Goal: Information Seeking & Learning: Compare options

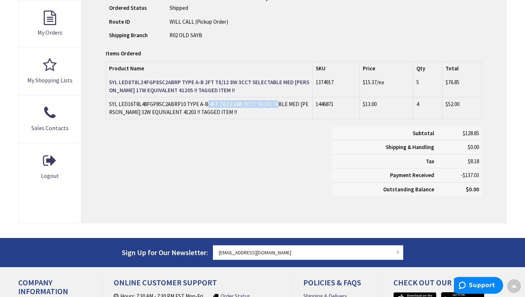
scroll to position [259, 0]
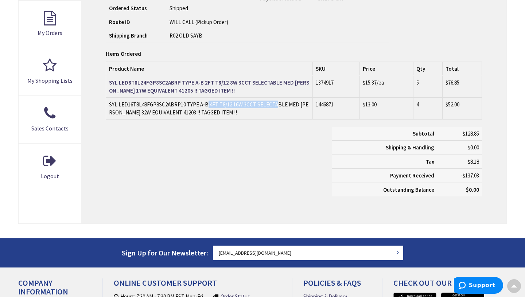
click at [184, 105] on td "SYL LED16T8L48FGP8SC2ABRP10 TYPE A-B 4FT T8/12 16W 3CCT SELECTABLE MED BIPIN 32…" at bounding box center [209, 109] width 207 height 22
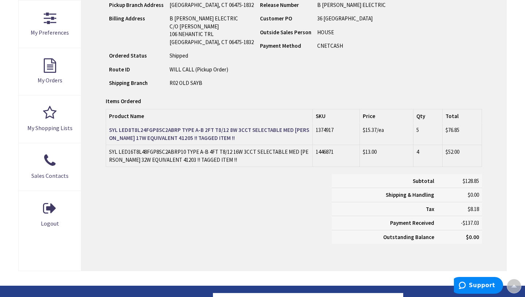
scroll to position [209, 0]
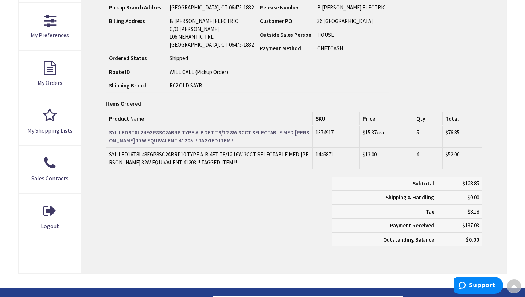
click at [189, 133] on strong "SYL LED8T8L24FGP8SC2ABRP TYPE A-B 2FT T8/12 8W 3CCT SELECTABLE MED BIPIN 17W EQ…" at bounding box center [209, 136] width 200 height 15
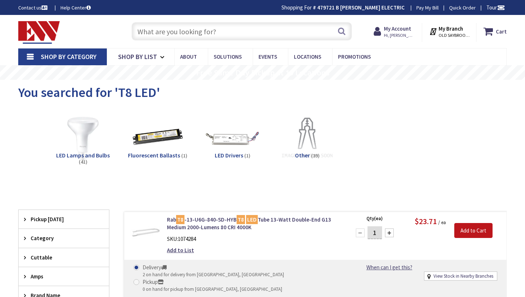
click at [195, 31] on input "text" at bounding box center [242, 31] width 220 height 18
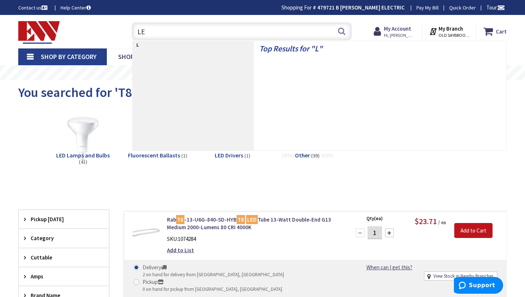
type input "LED"
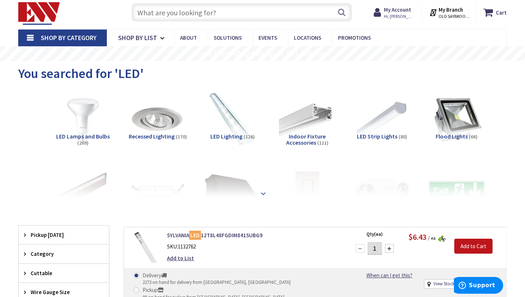
scroll to position [21, 0]
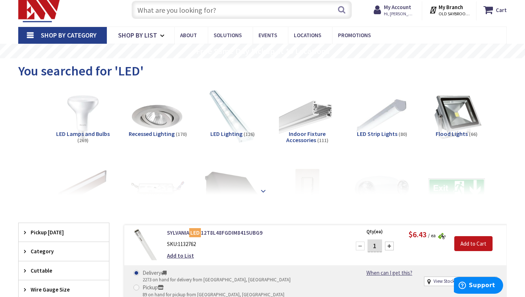
click at [260, 189] on strong at bounding box center [263, 191] width 9 height 8
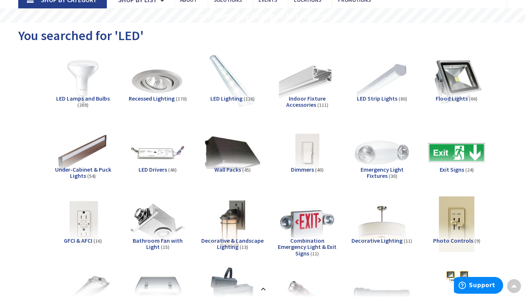
scroll to position [56, 0]
click at [94, 99] on span "LED Lamps and Bulbs" at bounding box center [83, 98] width 54 height 7
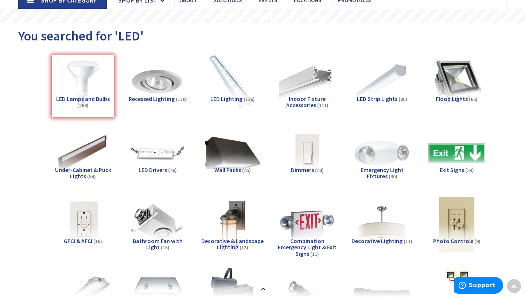
scroll to position [906, 0]
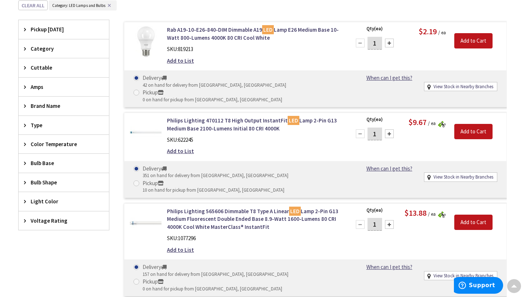
click at [52, 31] on span "Pickup Today" at bounding box center [60, 30] width 59 height 8
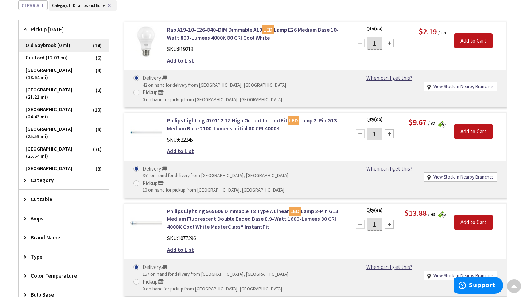
click at [56, 47] on span "Old Saybrook (0 mi)" at bounding box center [64, 45] width 90 height 12
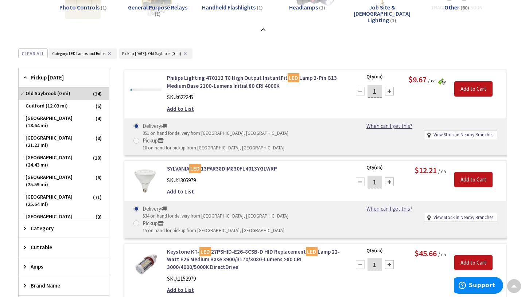
scroll to position [428, 0]
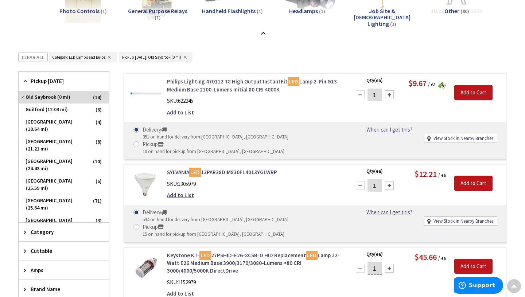
click at [267, 82] on link "Philips Lighting 470112 T8 High Output InstantFit LED Lamp 2-Pin G13 Medium Bas…" at bounding box center [254, 86] width 174 height 16
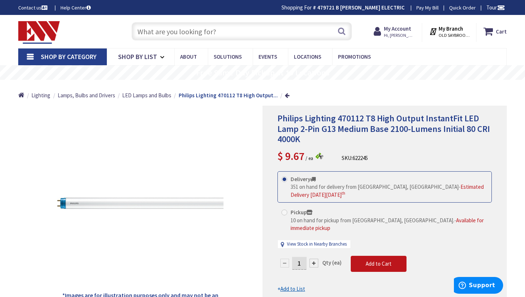
click at [198, 32] on input "text" at bounding box center [242, 31] width 220 height 18
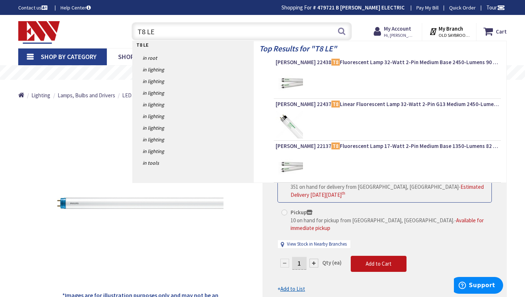
type input "T8 LED"
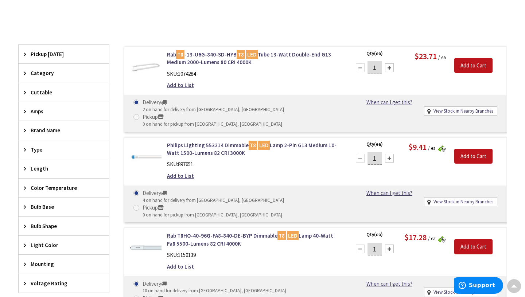
click at [61, 54] on span "Pickup Today" at bounding box center [60, 54] width 59 height 8
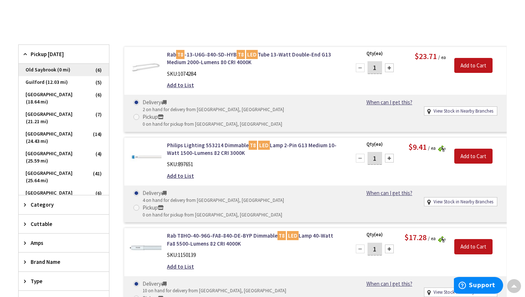
click at [50, 71] on span "Old Saybrook (0 mi)" at bounding box center [64, 70] width 90 height 12
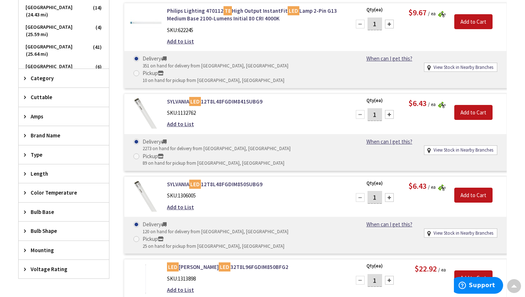
scroll to position [305, 0]
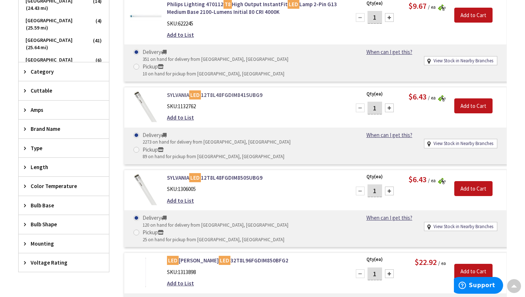
click at [236, 91] on link "SYLVANIA LED 12T8L48FGDIM841SUBG9" at bounding box center [254, 95] width 174 height 8
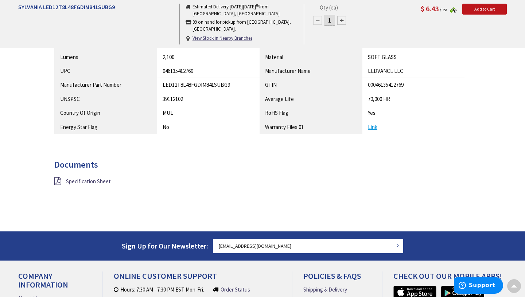
scroll to position [414, 0]
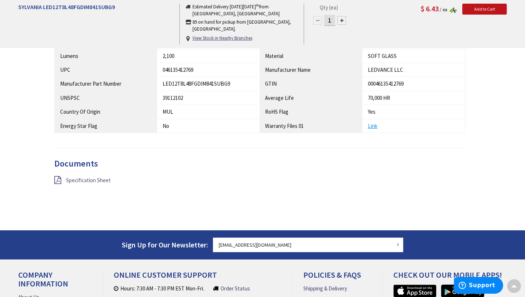
click at [75, 181] on span "Specification Sheet" at bounding box center [88, 180] width 45 height 7
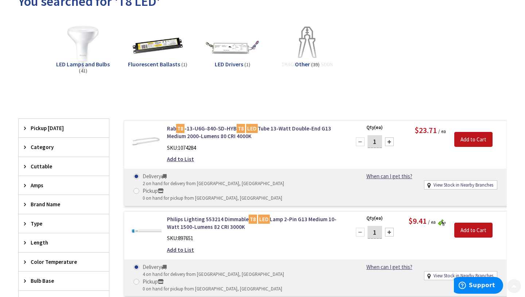
scroll to position [107, 0]
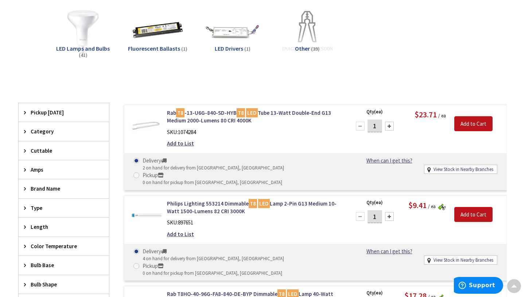
click at [53, 114] on span "Pickup Today" at bounding box center [60, 113] width 59 height 8
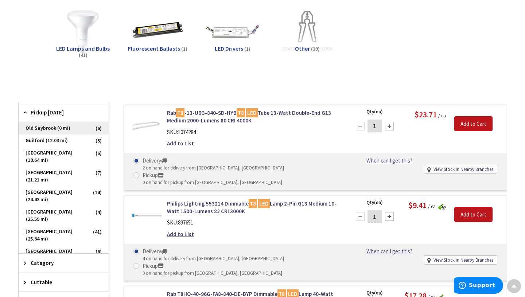
click at [51, 129] on span "Old Saybrook (0 mi)" at bounding box center [64, 128] width 90 height 12
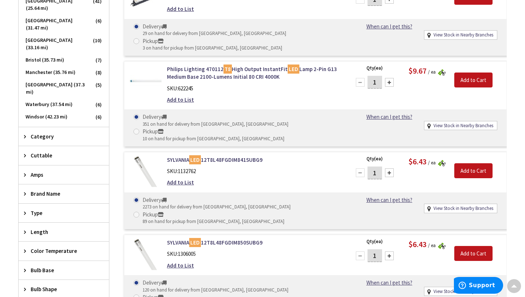
scroll to position [241, 0]
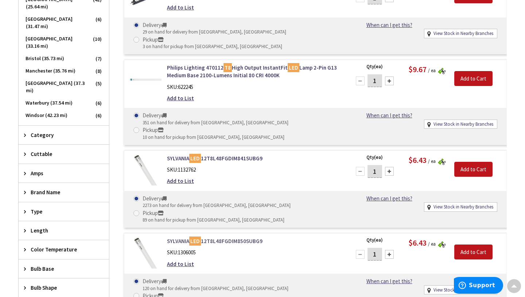
click at [220, 237] on link "SYLVANIA LED 12T8L48FGDIM850SUBG9" at bounding box center [254, 241] width 174 height 8
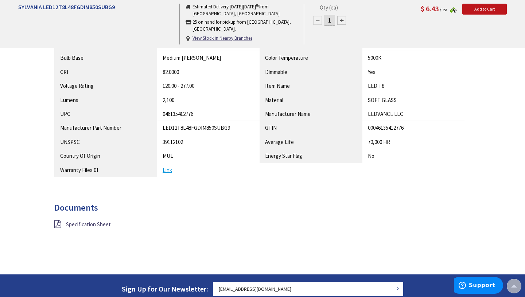
scroll to position [370, 0]
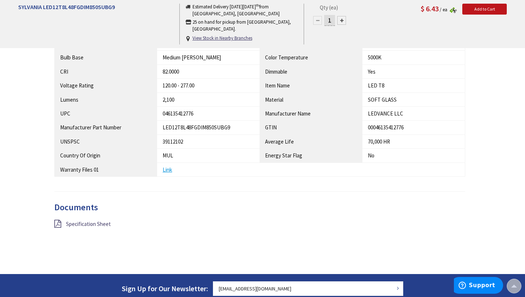
click at [86, 218] on div "Documents Specification Sheet" at bounding box center [259, 225] width 411 height 44
click at [86, 223] on span "Specification Sheet" at bounding box center [88, 223] width 45 height 7
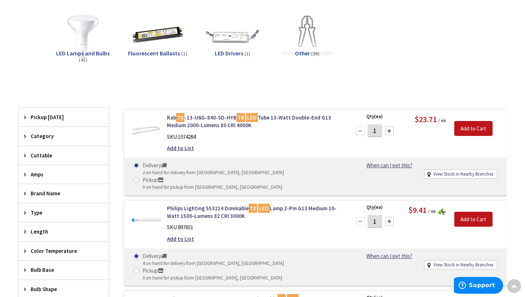
scroll to position [101, 0]
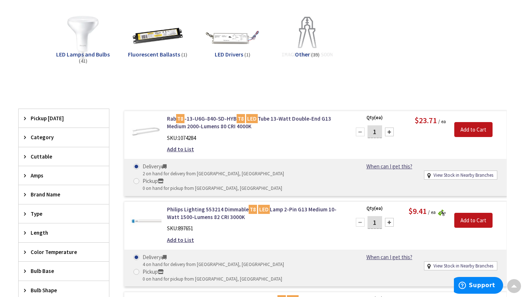
click at [61, 117] on span "Pickup Today" at bounding box center [60, 118] width 59 height 8
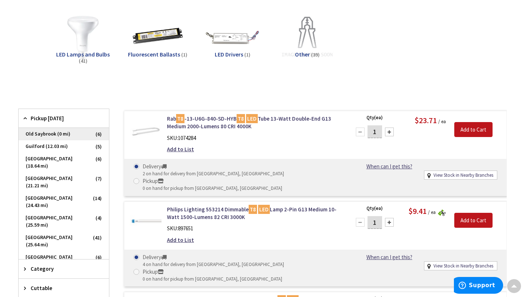
click at [65, 136] on span "Old Saybrook (0 mi)" at bounding box center [64, 134] width 90 height 12
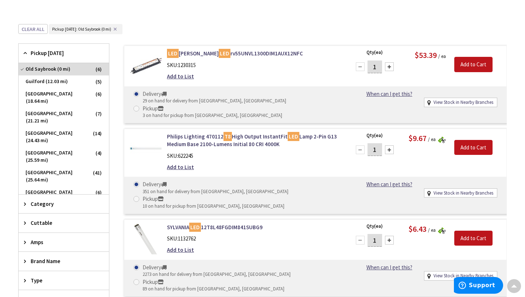
scroll to position [170, 0]
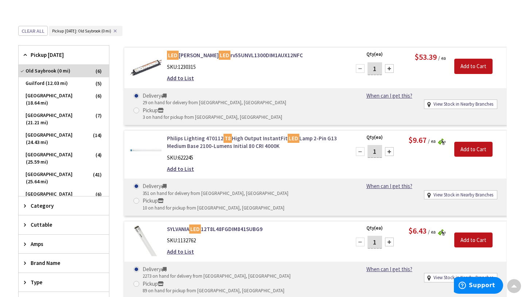
click at [259, 134] on link "Philips Lighting 470112 T8 High Output InstantFit LED Lamp 2-Pin G13 Medium Bas…" at bounding box center [254, 142] width 174 height 16
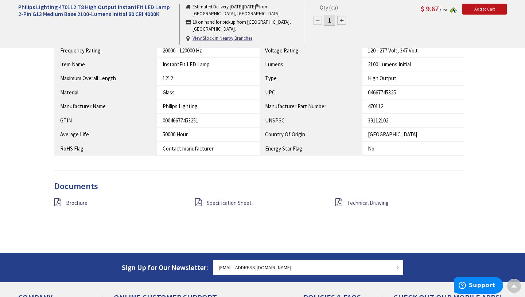
scroll to position [543, 0]
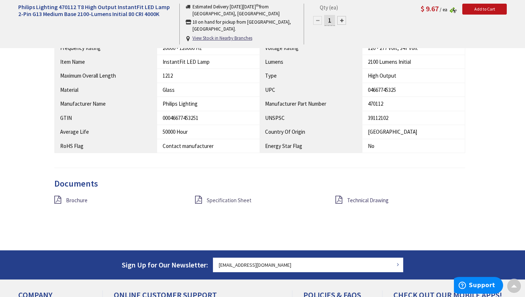
click at [227, 199] on span "Specification Sheet" at bounding box center [229, 200] width 45 height 7
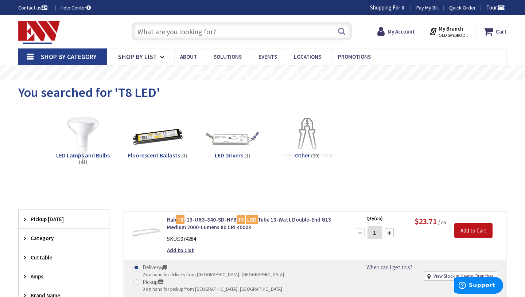
click at [213, 31] on input "text" at bounding box center [242, 31] width 220 height 18
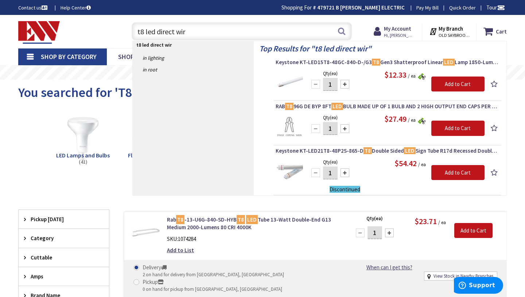
type input "t8 led direct wire"
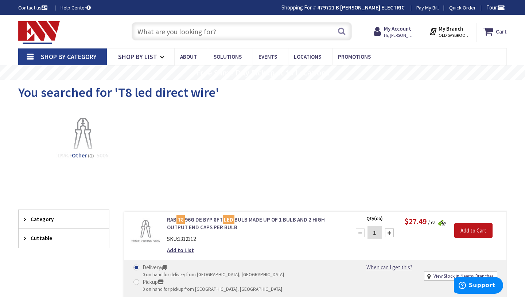
click at [255, 216] on link "RAB T8 96G DE BYP 8FT LED BULB MADE UP OF 1 BULB AND 2 HIGH OUTPUT END CAPS PER…" at bounding box center [254, 224] width 174 height 16
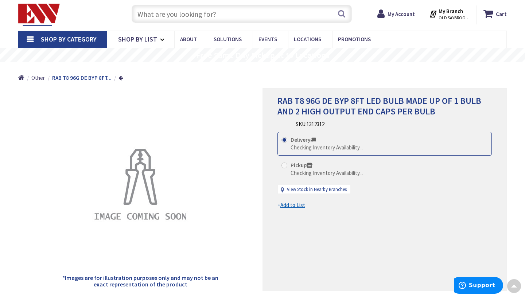
scroll to position [11, 0]
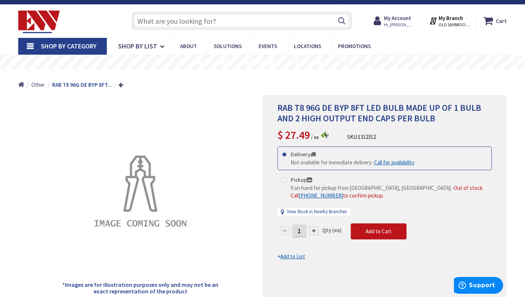
click at [216, 16] on input "text" at bounding box center [242, 21] width 220 height 18
click at [205, 22] on input "text" at bounding box center [242, 21] width 220 height 18
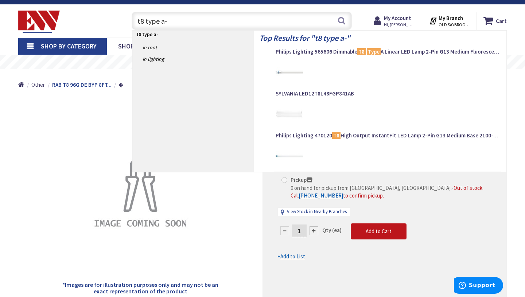
type input "t8 type a-b"
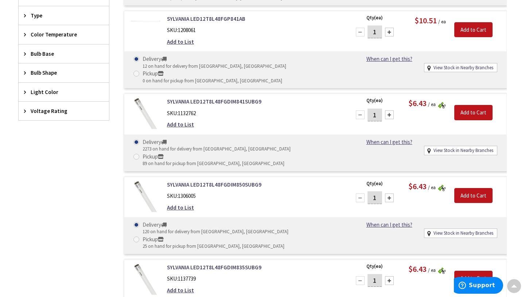
scroll to position [306, 0]
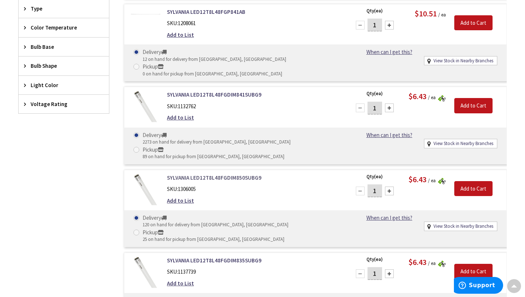
click at [221, 174] on link "SYLVANIA LED12T8L48FGDIM850SUBG9" at bounding box center [254, 178] width 174 height 8
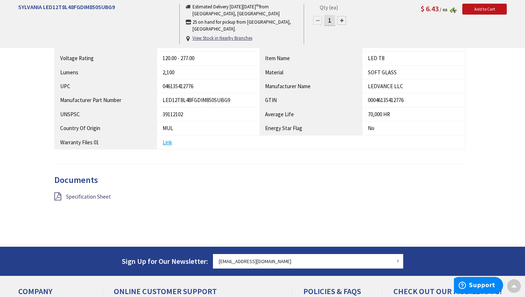
scroll to position [399, 0]
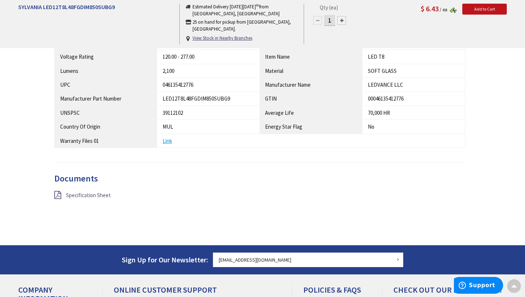
click at [90, 196] on span "Specification Sheet" at bounding box center [88, 195] width 45 height 7
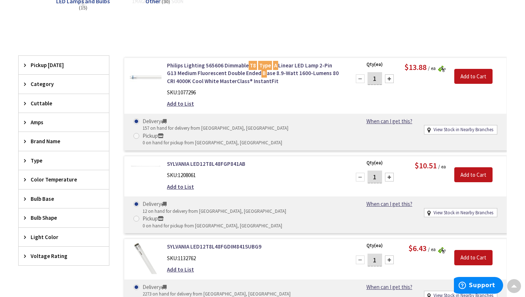
scroll to position [152, 0]
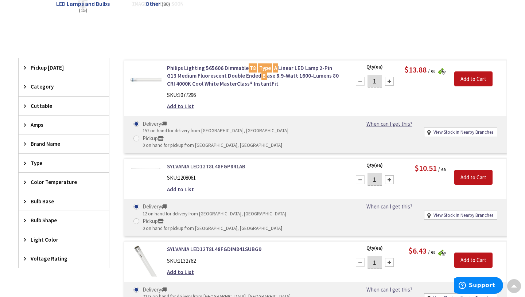
click at [222, 162] on link "SYLVANIA LED12T8L48FGP841AB" at bounding box center [254, 166] width 174 height 8
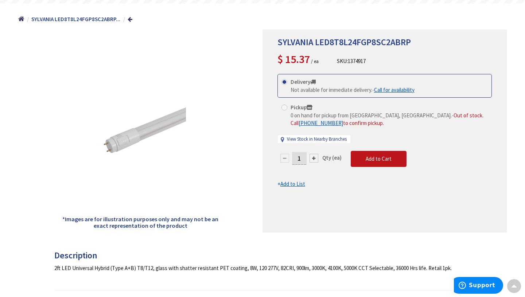
scroll to position [77, 0]
